Goal: Task Accomplishment & Management: Use online tool/utility

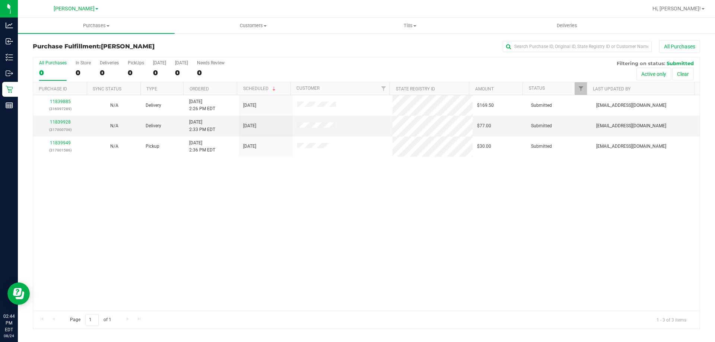
click at [217, 41] on div "Purchase Fulfillment: [PERSON_NAME] All Purchases" at bounding box center [366, 48] width 667 height 16
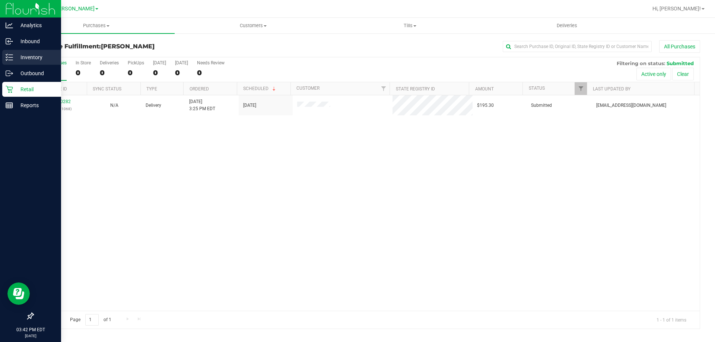
click at [8, 60] on icon at bounding box center [9, 57] width 7 height 7
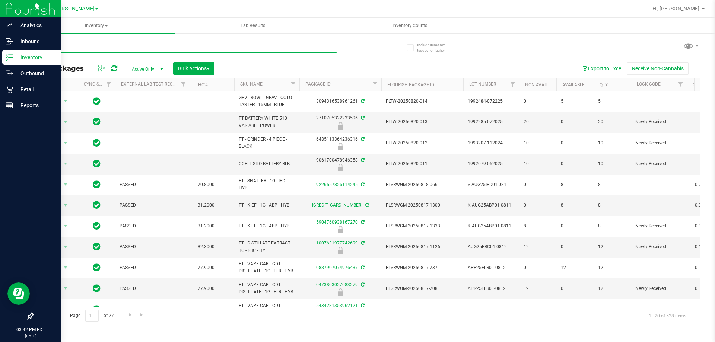
click at [100, 45] on input "text" at bounding box center [185, 47] width 304 height 11
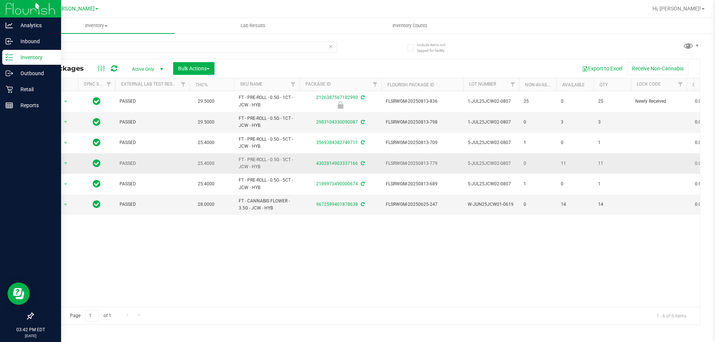
click at [292, 165] on span "FT - PRE-ROLL - 0.5G - 5CT - JCW - HYB" at bounding box center [267, 163] width 56 height 14
drag, startPoint x: 71, startPoint y: 44, endPoint x: 0, endPoint y: 36, distance: 71.6
click at [25, 46] on div "Include items not tagged for facility jcw All Packages Active Only Active Only …" at bounding box center [366, 146] width 697 height 227
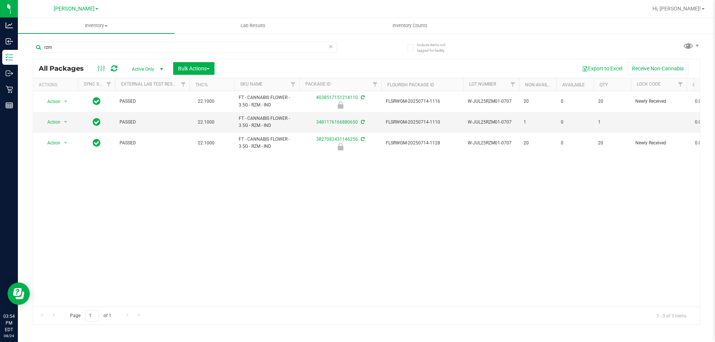
click at [349, 229] on div "Action Action Edit attributes Global inventory Locate package Package audit log…" at bounding box center [366, 199] width 667 height 216
click at [65, 47] on input "rzm" at bounding box center [185, 47] width 304 height 11
type input "r"
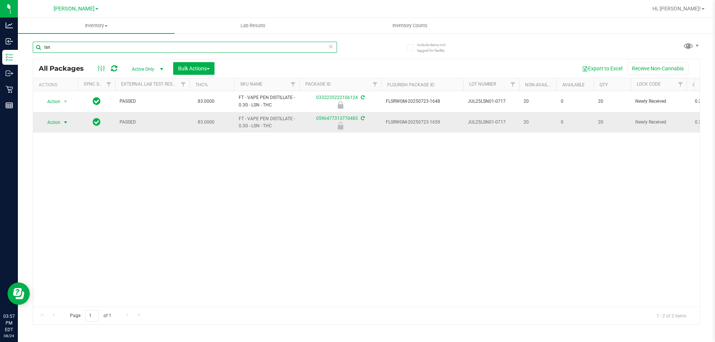
type input "lsn"
click at [65, 120] on span "select" at bounding box center [66, 123] width 6 height 6
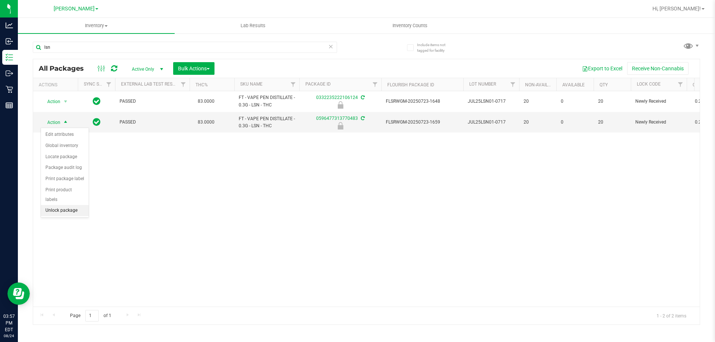
click at [70, 205] on li "Unlock package" at bounding box center [65, 210] width 48 height 11
click at [332, 47] on icon at bounding box center [330, 46] width 5 height 9
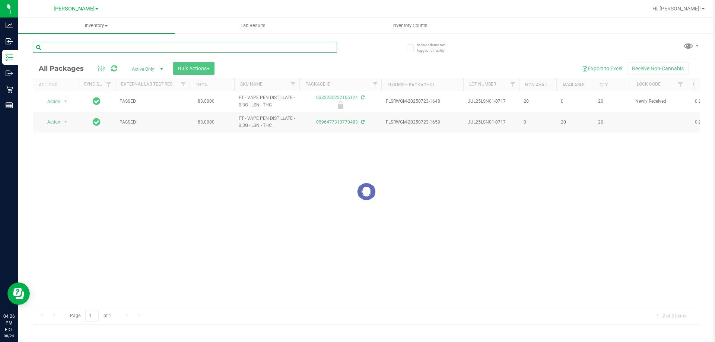
click at [210, 49] on input "text" at bounding box center [185, 47] width 304 height 11
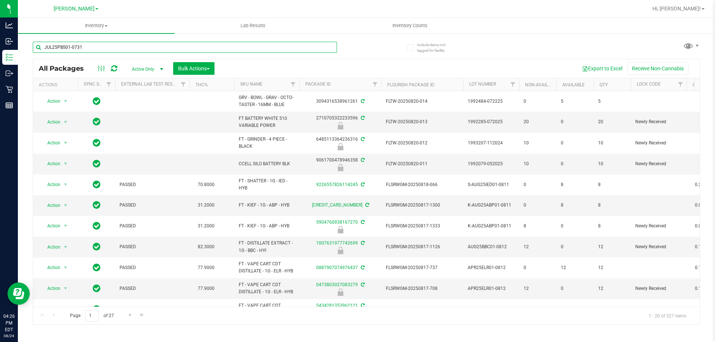
type input "JUL25PBS01-0731"
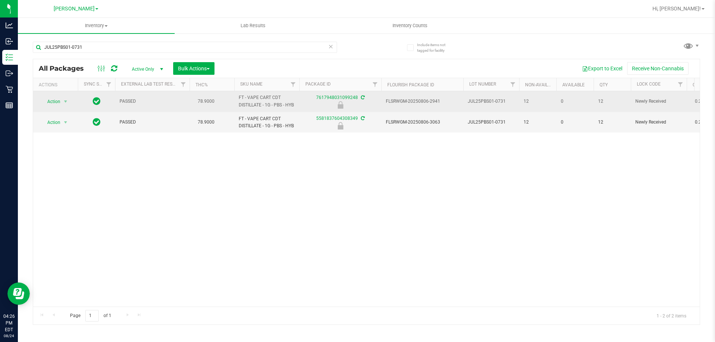
click at [51, 101] on span "Action" at bounding box center [51, 101] width 20 height 10
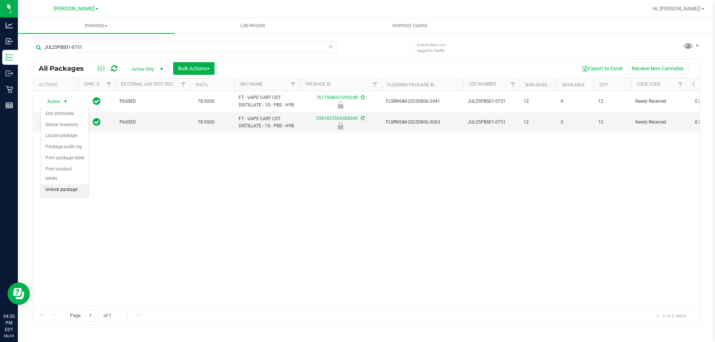
click at [67, 184] on li "Unlock package" at bounding box center [65, 189] width 48 height 11
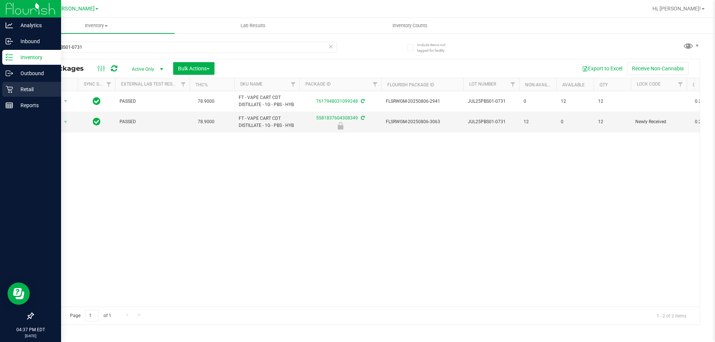
click at [7, 87] on icon at bounding box center [9, 89] width 7 height 7
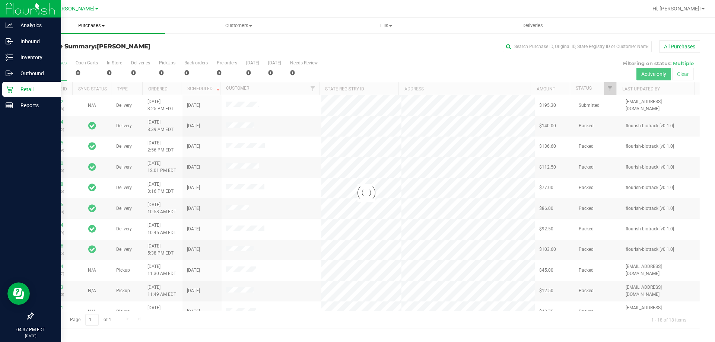
click at [92, 26] on span "Purchases" at bounding box center [91, 25] width 147 height 7
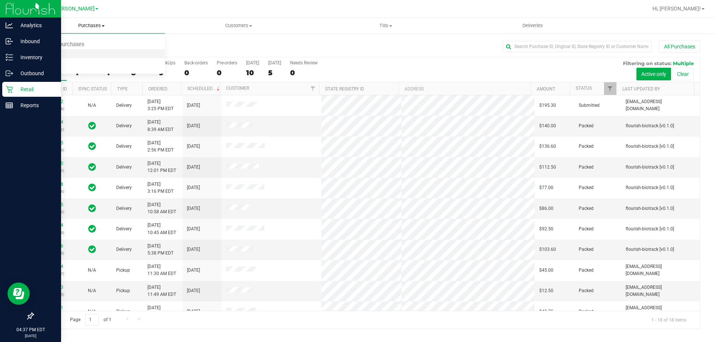
click at [73, 57] on li "Fulfillment" at bounding box center [91, 54] width 147 height 9
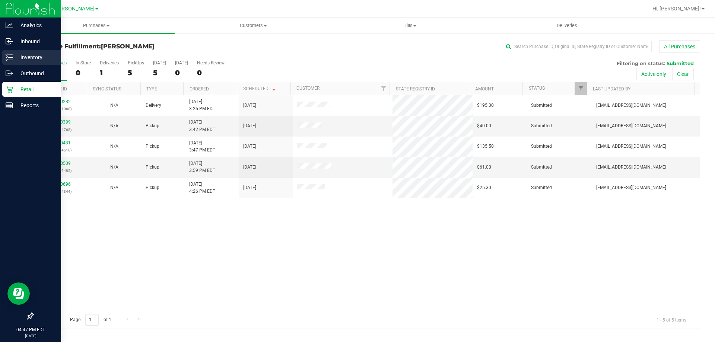
click at [10, 59] on icon at bounding box center [9, 57] width 7 height 7
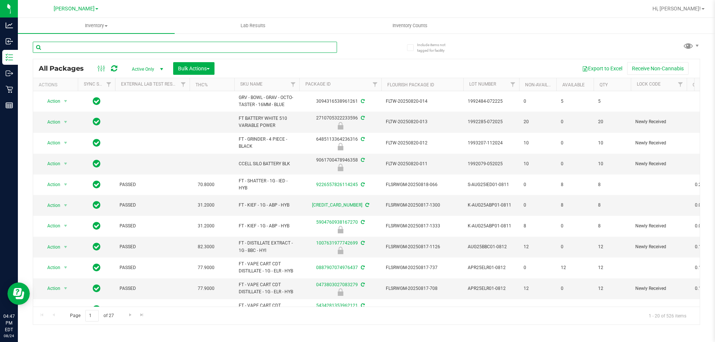
click at [84, 46] on input "text" at bounding box center [185, 47] width 304 height 11
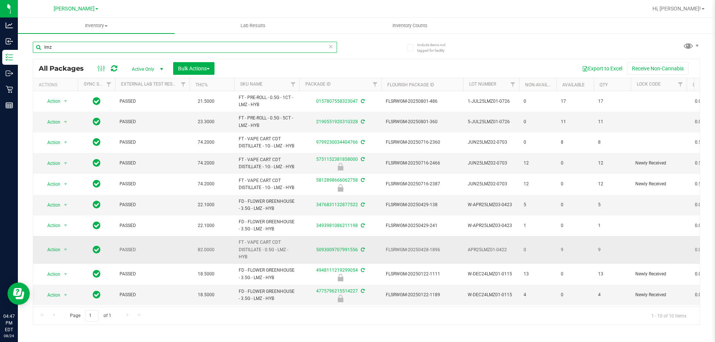
scroll to position [25, 0]
type input "lmz"
click at [563, 207] on td "0" at bounding box center [574, 205] width 37 height 20
click at [65, 292] on span "select" at bounding box center [66, 295] width 6 height 6
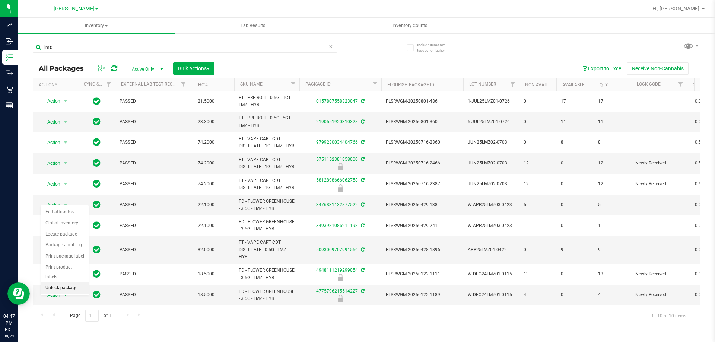
click at [69, 283] on li "Unlock package" at bounding box center [65, 288] width 48 height 11
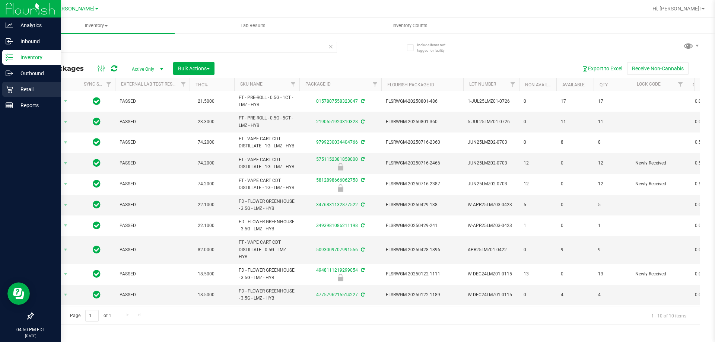
click at [28, 89] on p "Retail" at bounding box center [35, 89] width 45 height 9
